Goal: Transaction & Acquisition: Purchase product/service

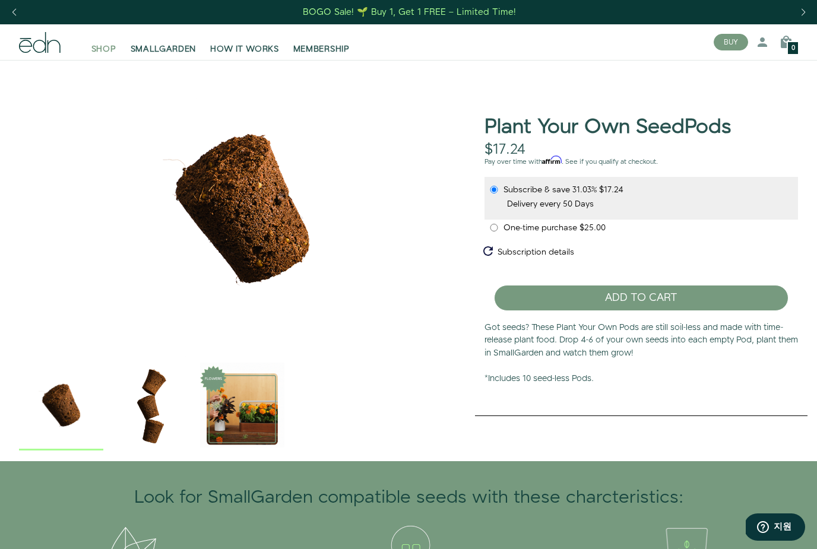
click at [100, 54] on span "SHOP" at bounding box center [103, 49] width 25 height 12
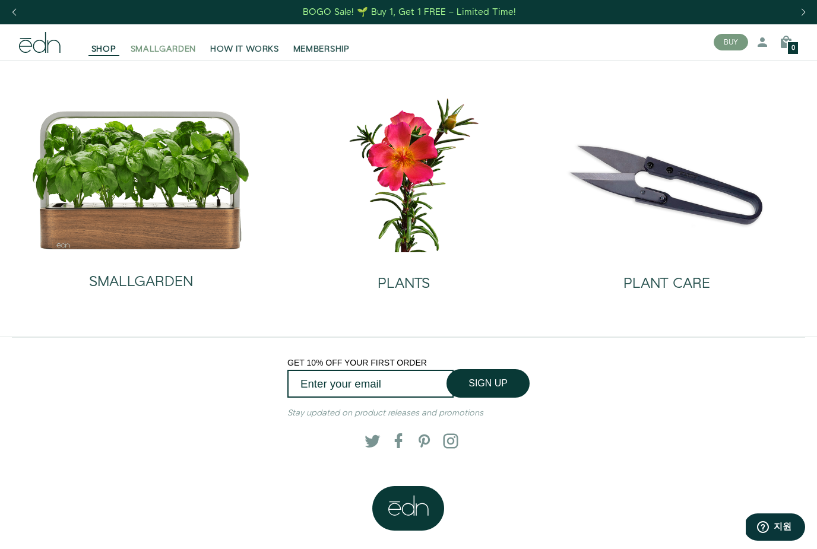
click at [170, 54] on span "SMALLGARDEN" at bounding box center [164, 49] width 66 height 12
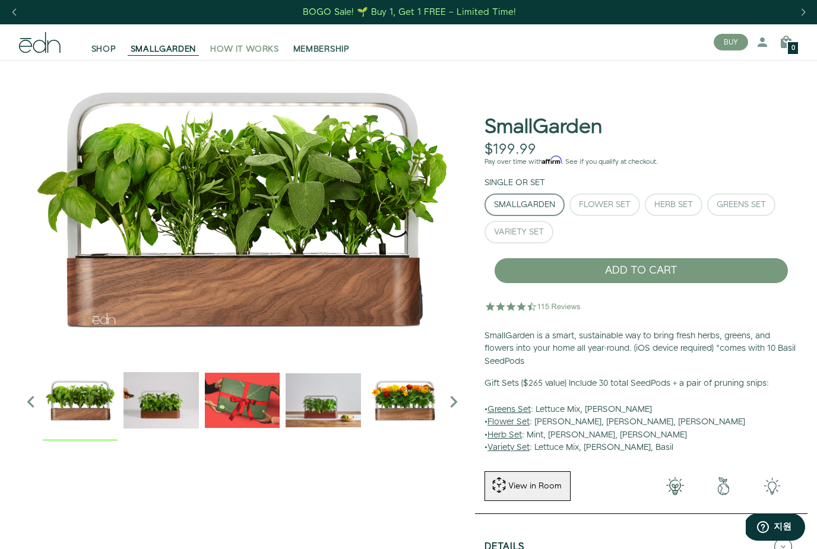
click at [231, 52] on span "HOW IT WORKS" at bounding box center [244, 49] width 68 height 12
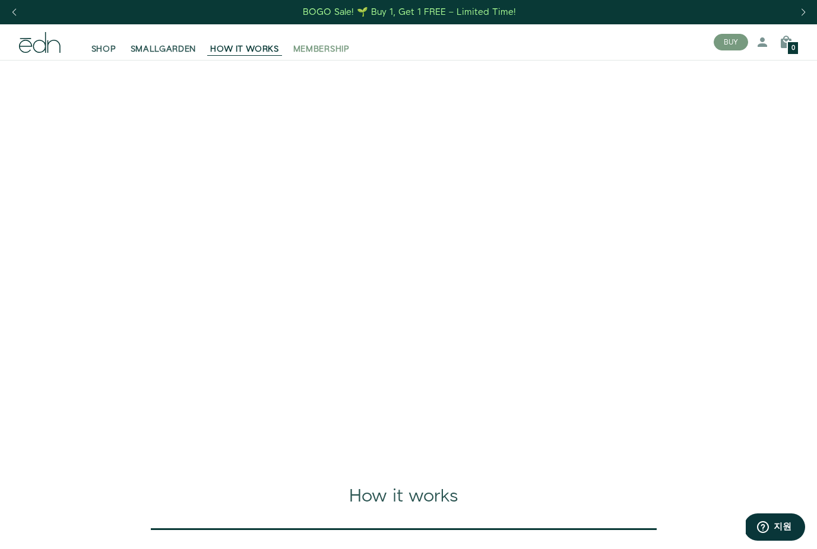
click at [329, 55] on span "MEMBERSHIP" at bounding box center [321, 49] width 56 height 12
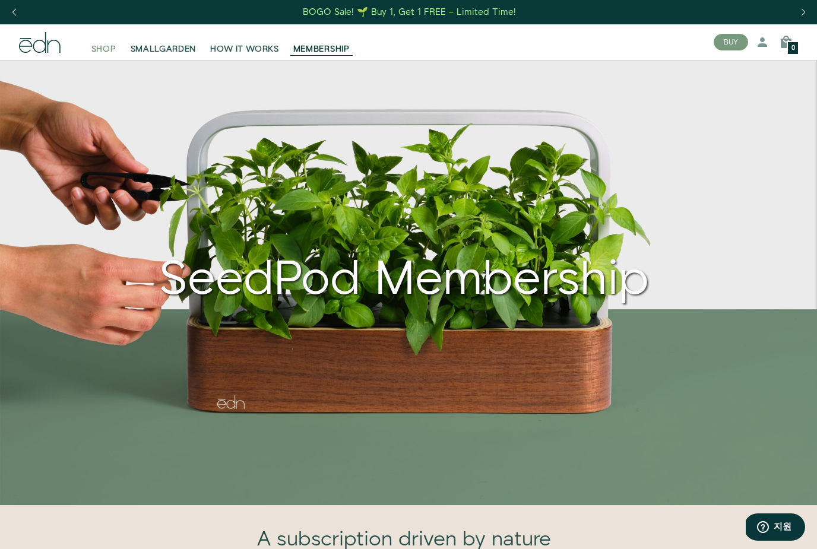
click at [107, 55] on span "SHOP" at bounding box center [103, 49] width 25 height 12
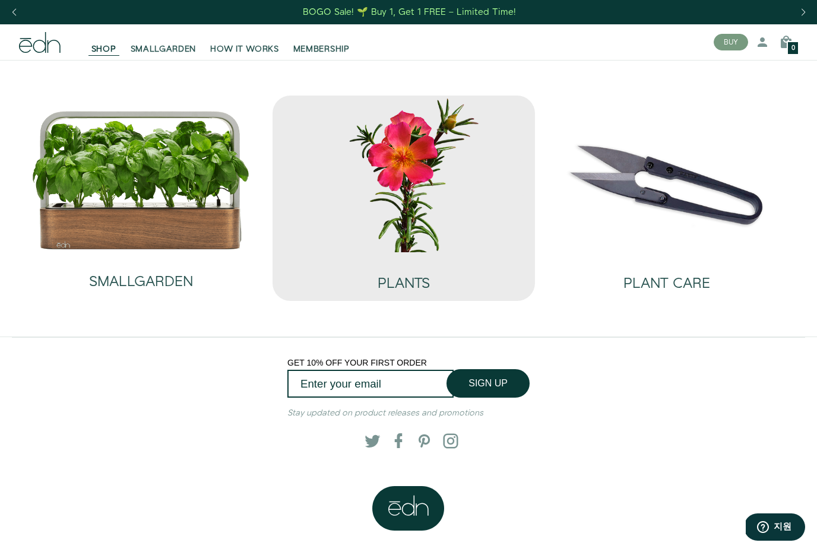
click at [421, 204] on img at bounding box center [404, 174] width 244 height 157
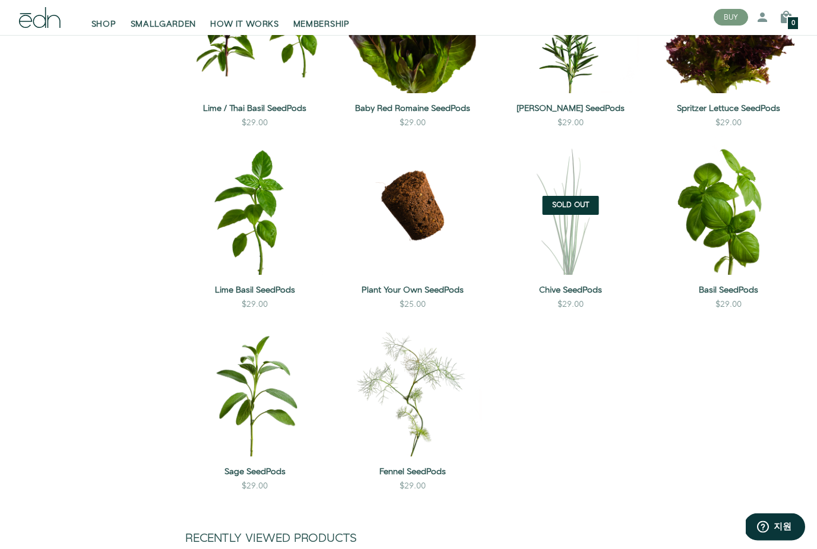
scroll to position [844, 0]
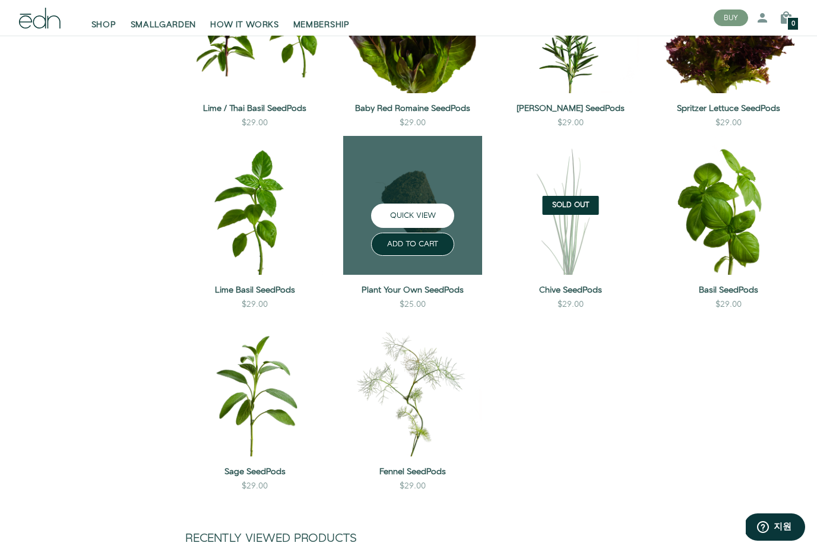
click at [413, 206] on button "QUICK VIEW" at bounding box center [412, 216] width 83 height 24
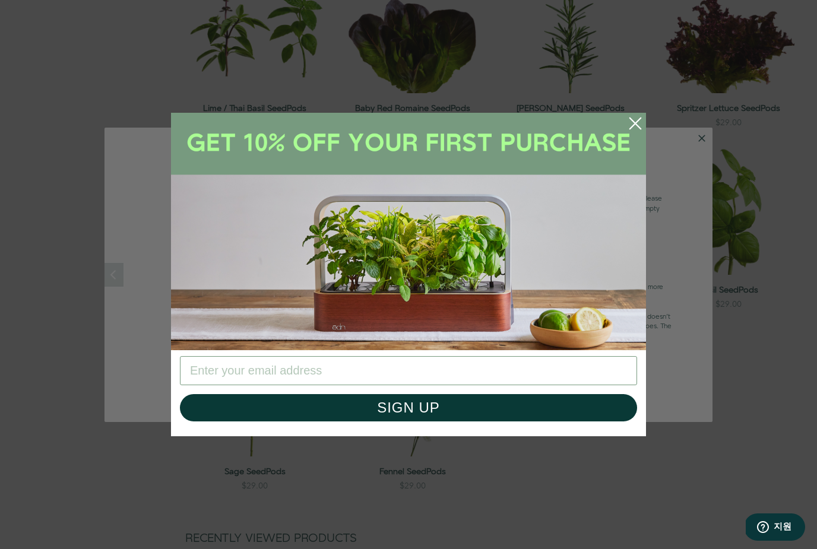
scroll to position [843, 0]
click at [638, 137] on circle "Close dialog" at bounding box center [635, 123] width 26 height 26
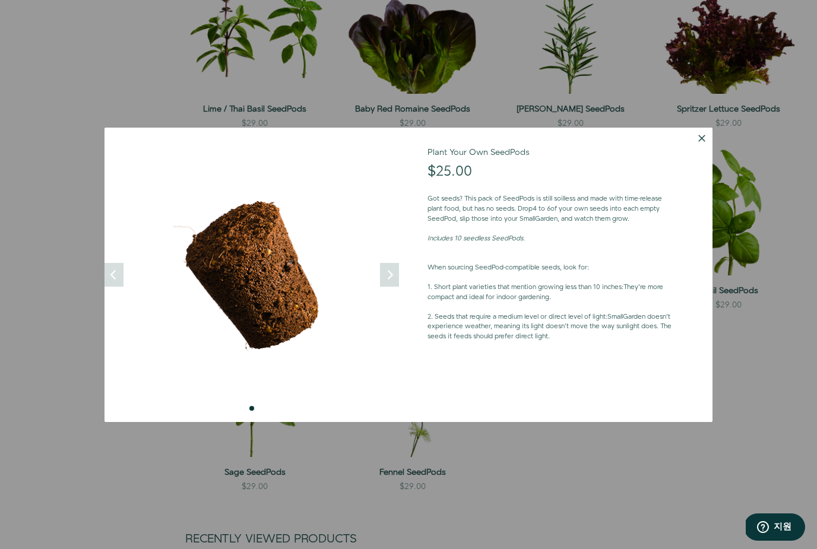
click at [701, 149] on button "Dismiss" at bounding box center [701, 138] width 21 height 21
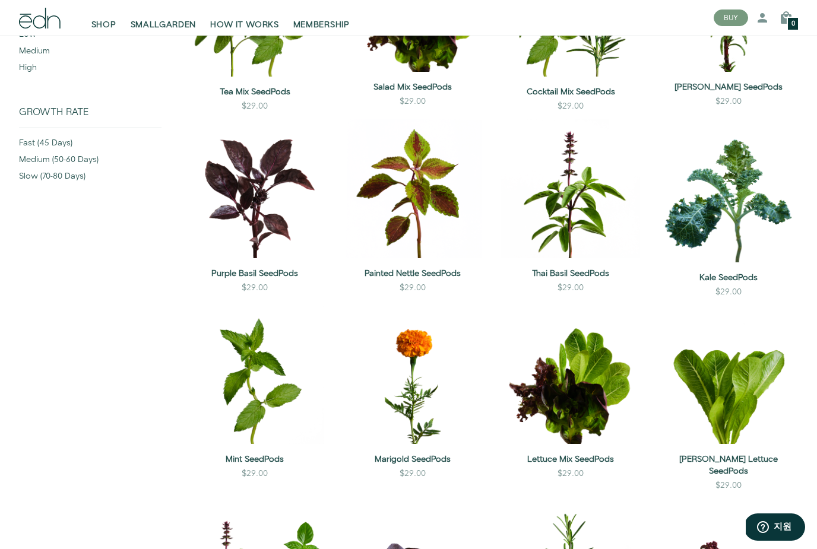
scroll to position [0, 0]
